Goal: Go to known website: Access a specific website the user already knows

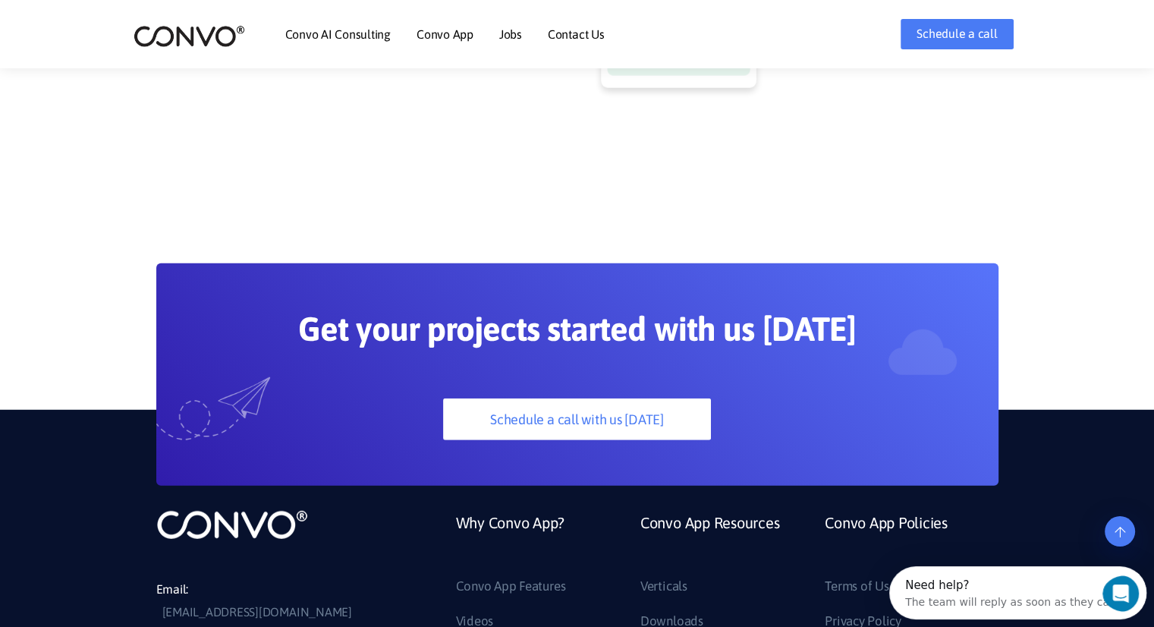
scroll to position [4159, 0]
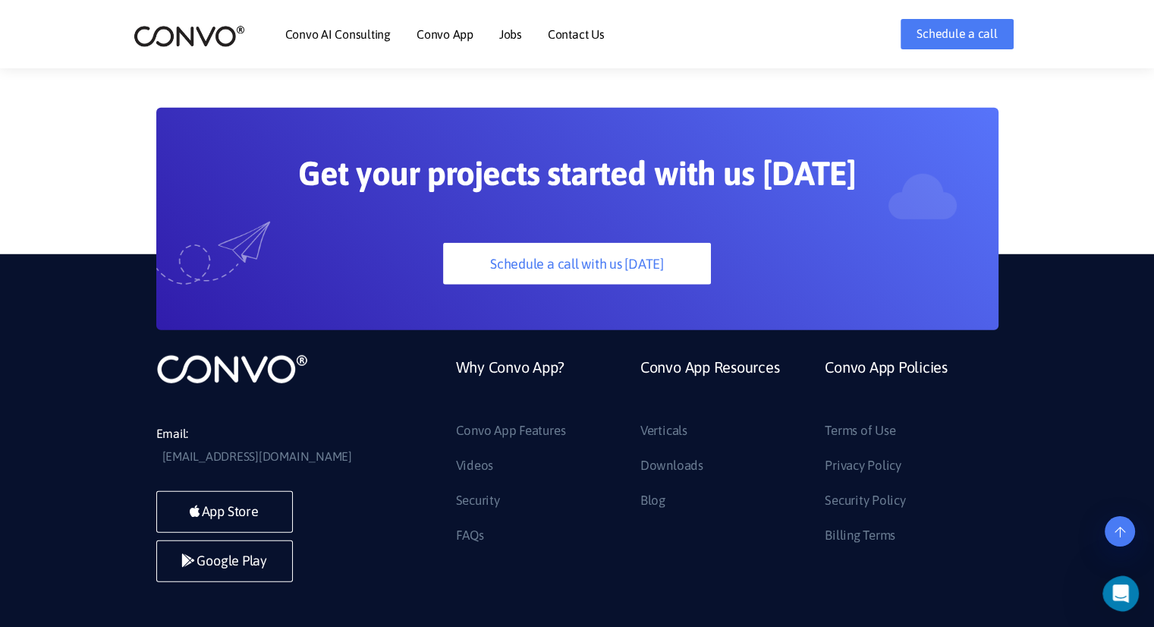
click at [195, 40] on img at bounding box center [190, 36] width 112 height 24
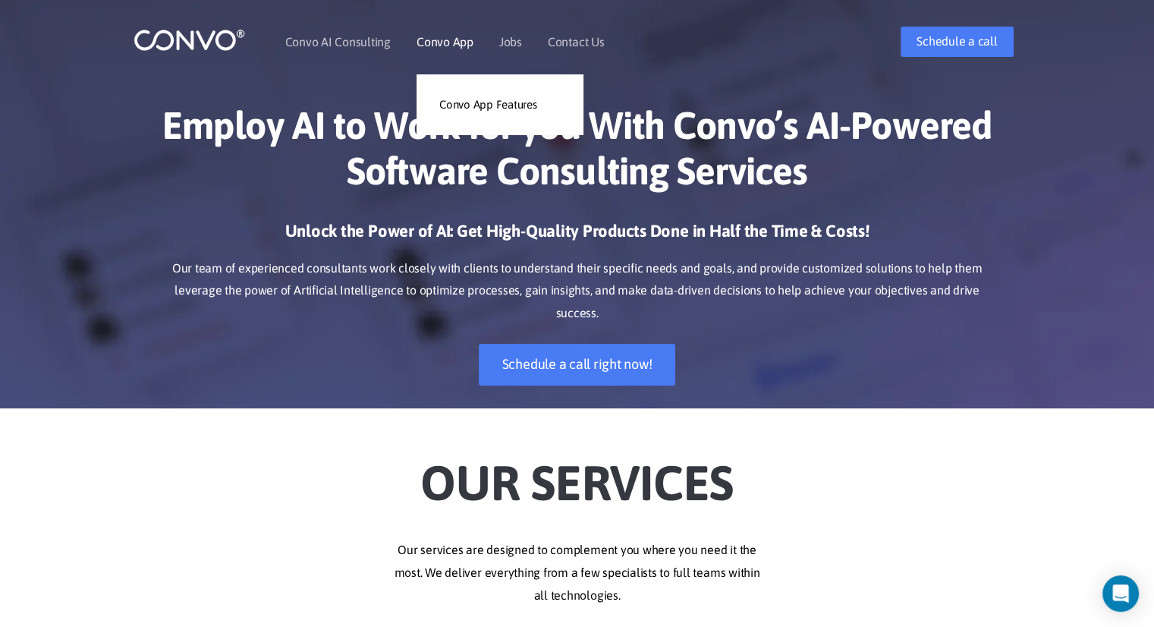
click at [449, 45] on link "Convo App" at bounding box center [445, 42] width 57 height 12
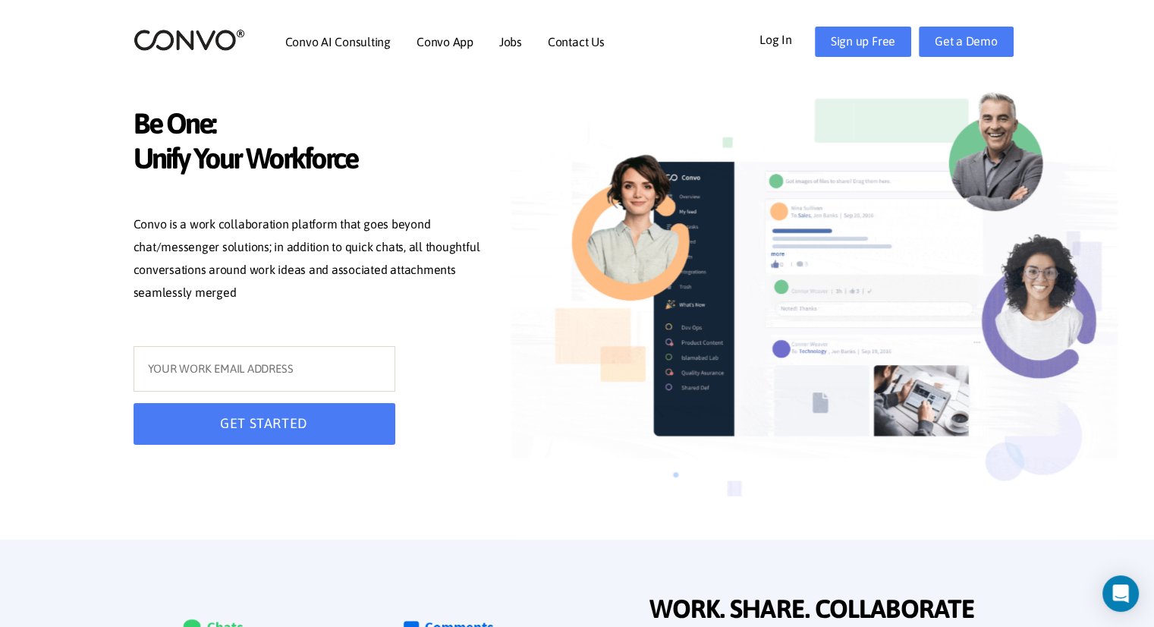
click at [781, 40] on link "Log In" at bounding box center [787, 39] width 55 height 24
